Goal: Task Accomplishment & Management: Manage account settings

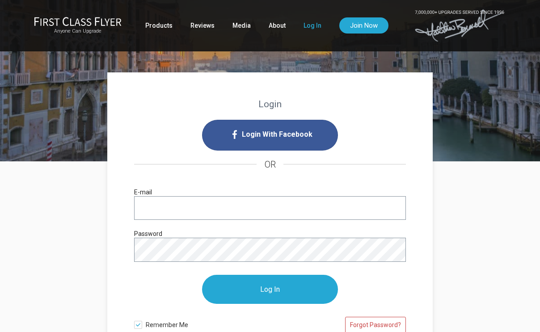
click at [218, 207] on input "E-mail" at bounding box center [270, 208] width 272 height 24
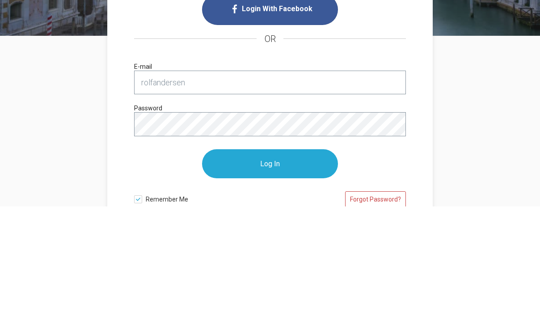
scroll to position [126, 0]
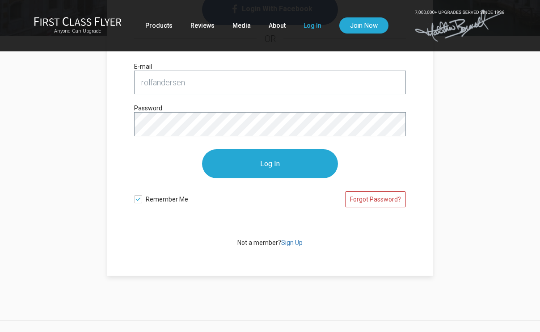
type input "[EMAIL_ADDRESS][DOMAIN_NAME]"
click at [270, 164] on input "Log In" at bounding box center [270, 163] width 136 height 29
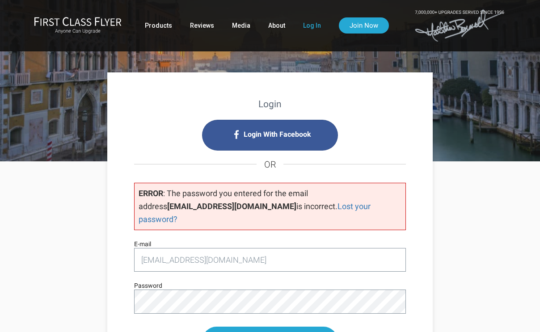
click at [315, 25] on link "Log In" at bounding box center [312, 25] width 18 height 16
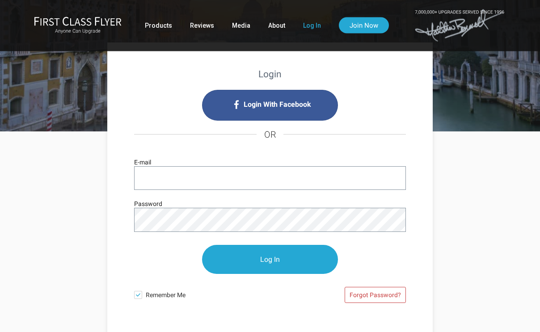
scroll to position [26, 0]
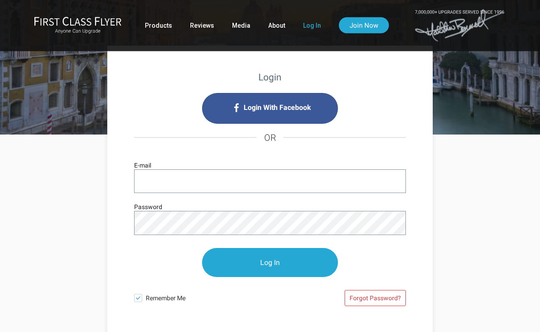
click at [180, 182] on input "E-mail" at bounding box center [270, 182] width 272 height 24
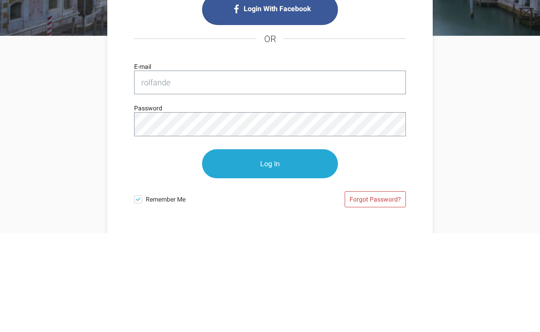
click at [270, 249] on input "Log In" at bounding box center [270, 263] width 136 height 29
type input "rolfand"
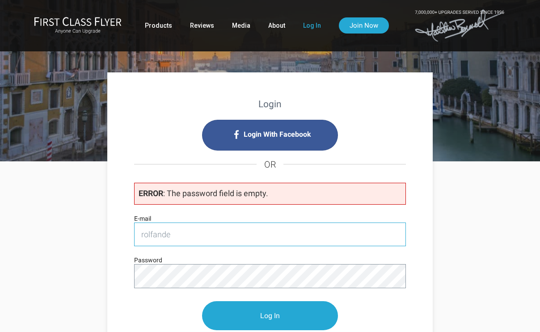
click at [196, 244] on input "rolfande" at bounding box center [270, 235] width 272 height 24
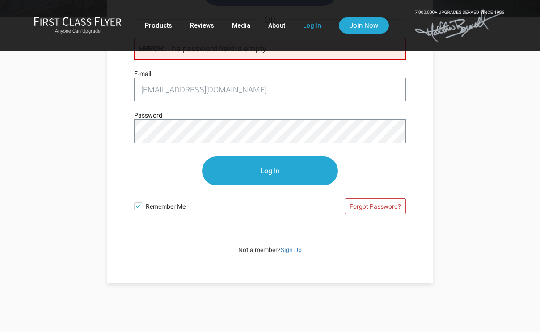
scroll to position [146, 0]
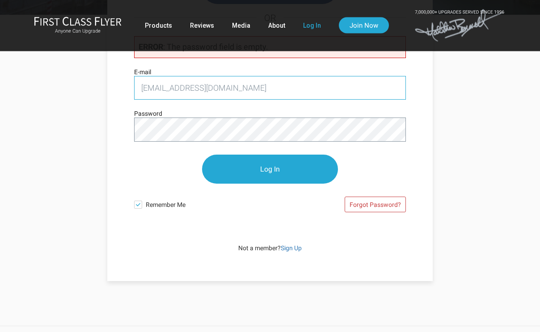
type input "[EMAIL_ADDRESS][DOMAIN_NAME]"
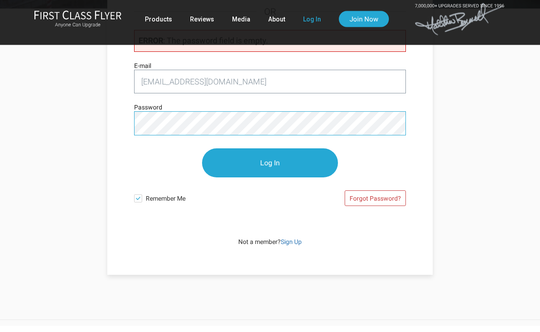
click at [270, 163] on input "Log In" at bounding box center [270, 169] width 136 height 29
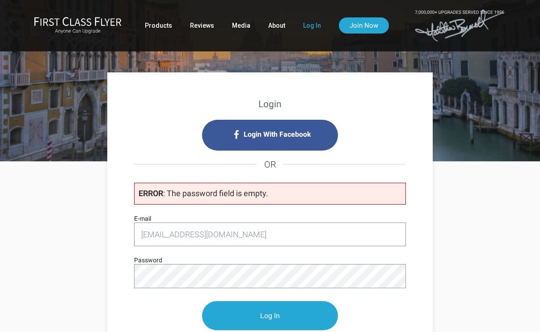
click at [258, 293] on p "Log In" at bounding box center [270, 316] width 272 height 47
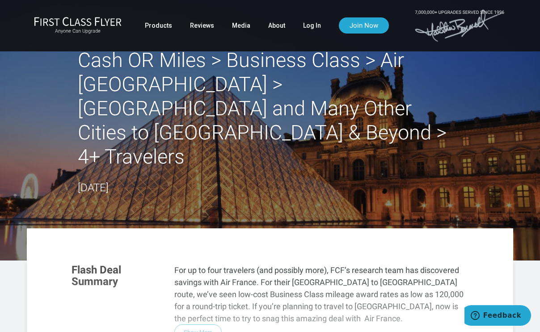
click at [310, 30] on link "Log In" at bounding box center [312, 25] width 18 height 16
click at [318, 23] on link "Log In" at bounding box center [312, 25] width 18 height 16
click at [310, 30] on link "Log In" at bounding box center [312, 25] width 18 height 16
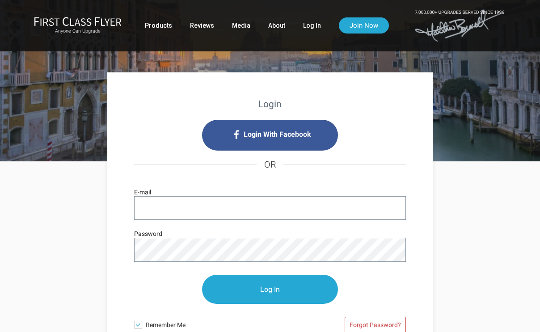
click at [205, 214] on input "E-mail" at bounding box center [270, 208] width 272 height 24
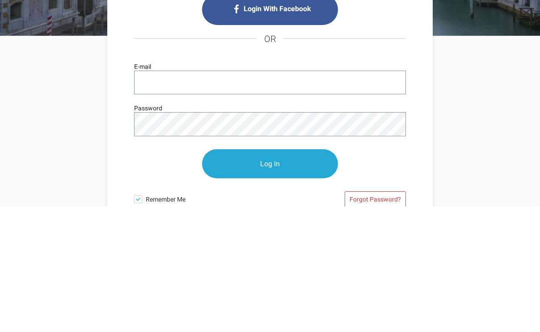
type input "[EMAIL_ADDRESS][DOMAIN_NAME]"
click at [270, 275] on input "Log In" at bounding box center [270, 289] width 136 height 29
click at [277, 275] on input "Log In" at bounding box center [270, 289] width 136 height 29
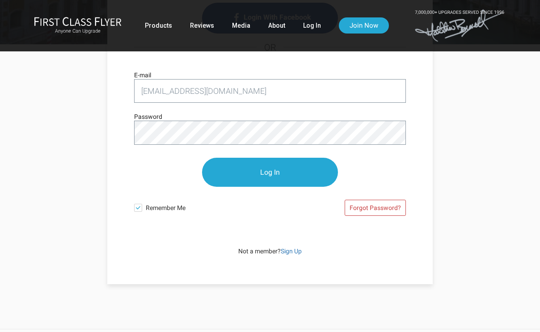
click at [268, 175] on input "Log In" at bounding box center [270, 172] width 136 height 29
click at [269, 172] on input "Log In" at bounding box center [270, 172] width 136 height 29
click at [271, 177] on input "Log In" at bounding box center [270, 171] width 136 height 29
click at [272, 180] on input "Log In" at bounding box center [270, 171] width 136 height 29
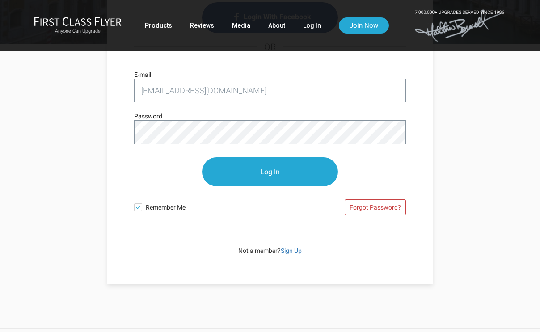
click at [283, 181] on input "Log In" at bounding box center [270, 171] width 136 height 29
click at [268, 187] on input "Log In" at bounding box center [270, 171] width 136 height 29
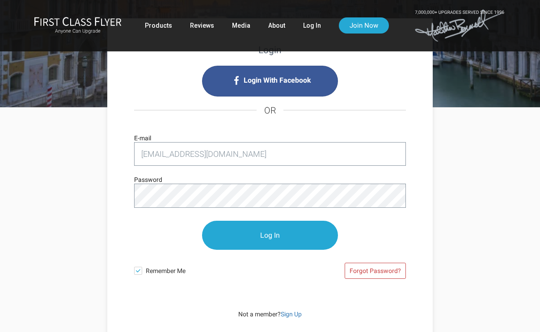
click at [275, 248] on input "Log In" at bounding box center [270, 235] width 136 height 29
click at [275, 249] on input "Log In" at bounding box center [270, 235] width 136 height 29
click at [283, 27] on link "About" at bounding box center [276, 25] width 17 height 16
click at [160, 221] on p "Log In" at bounding box center [270, 235] width 272 height 47
click at [270, 236] on input "Log In" at bounding box center [270, 235] width 136 height 29
